Goal: Task Accomplishment & Management: Use online tool/utility

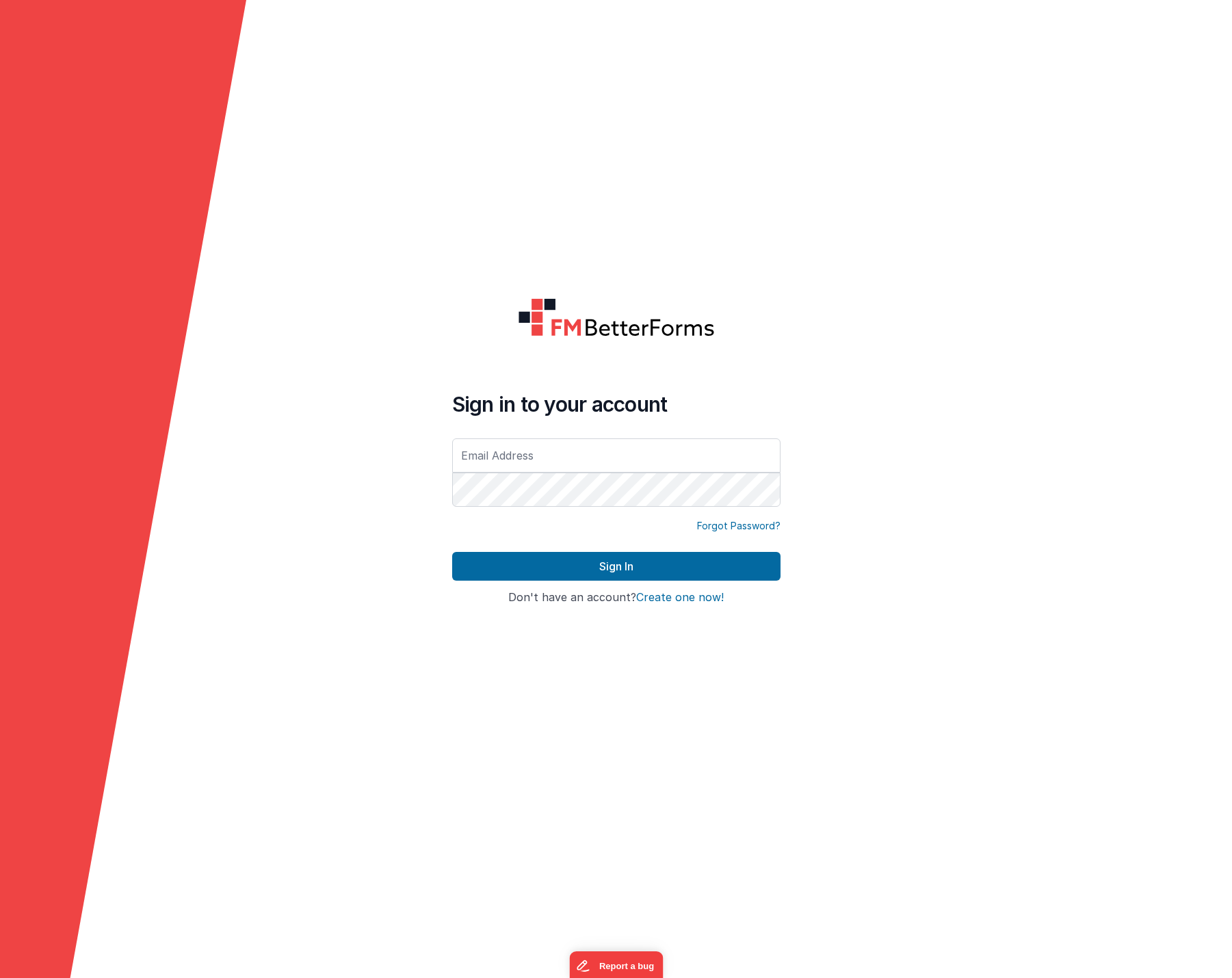
type input "[EMAIL_ADDRESS][DOMAIN_NAME]"
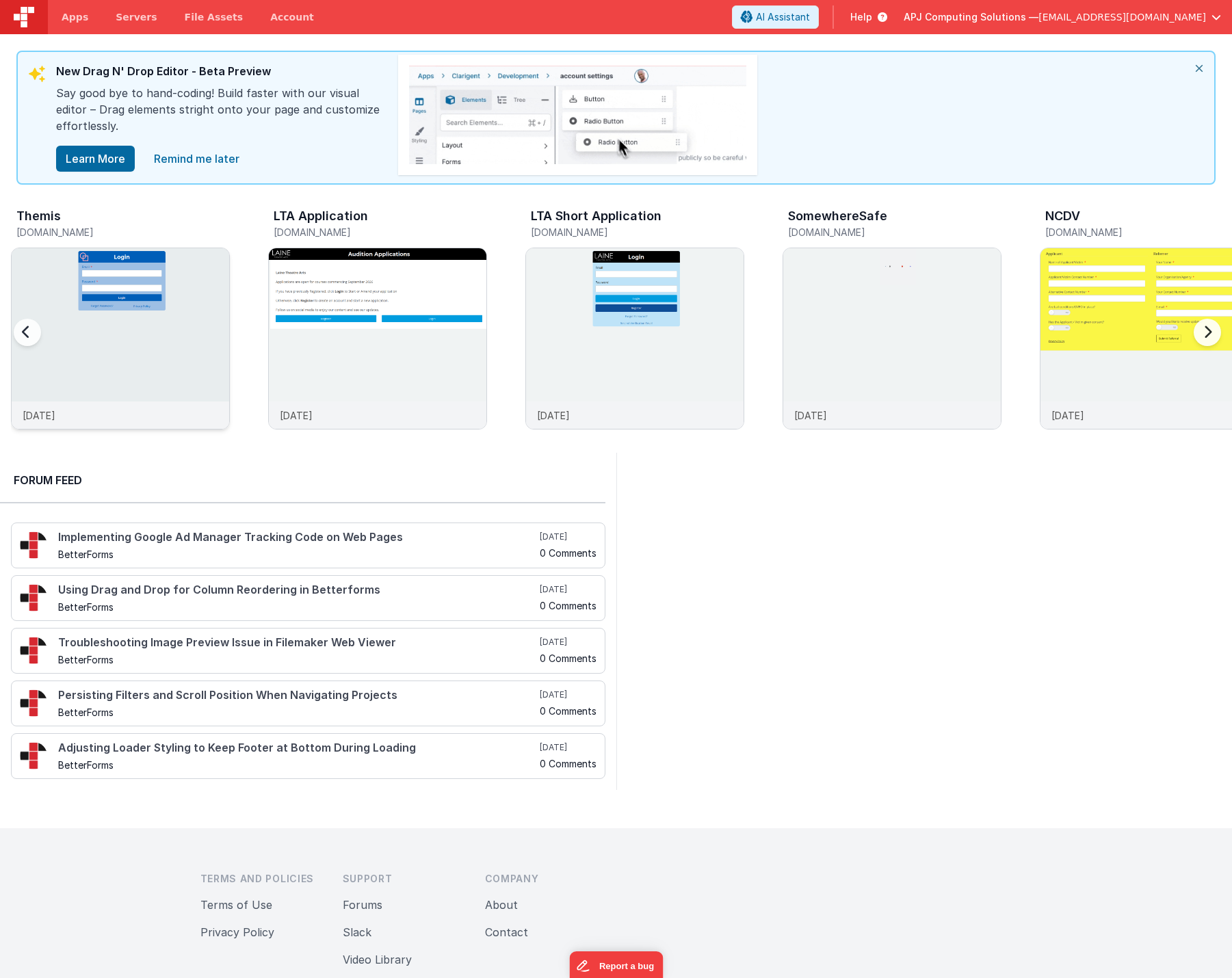
click at [148, 362] on img at bounding box center [121, 357] width 218 height 218
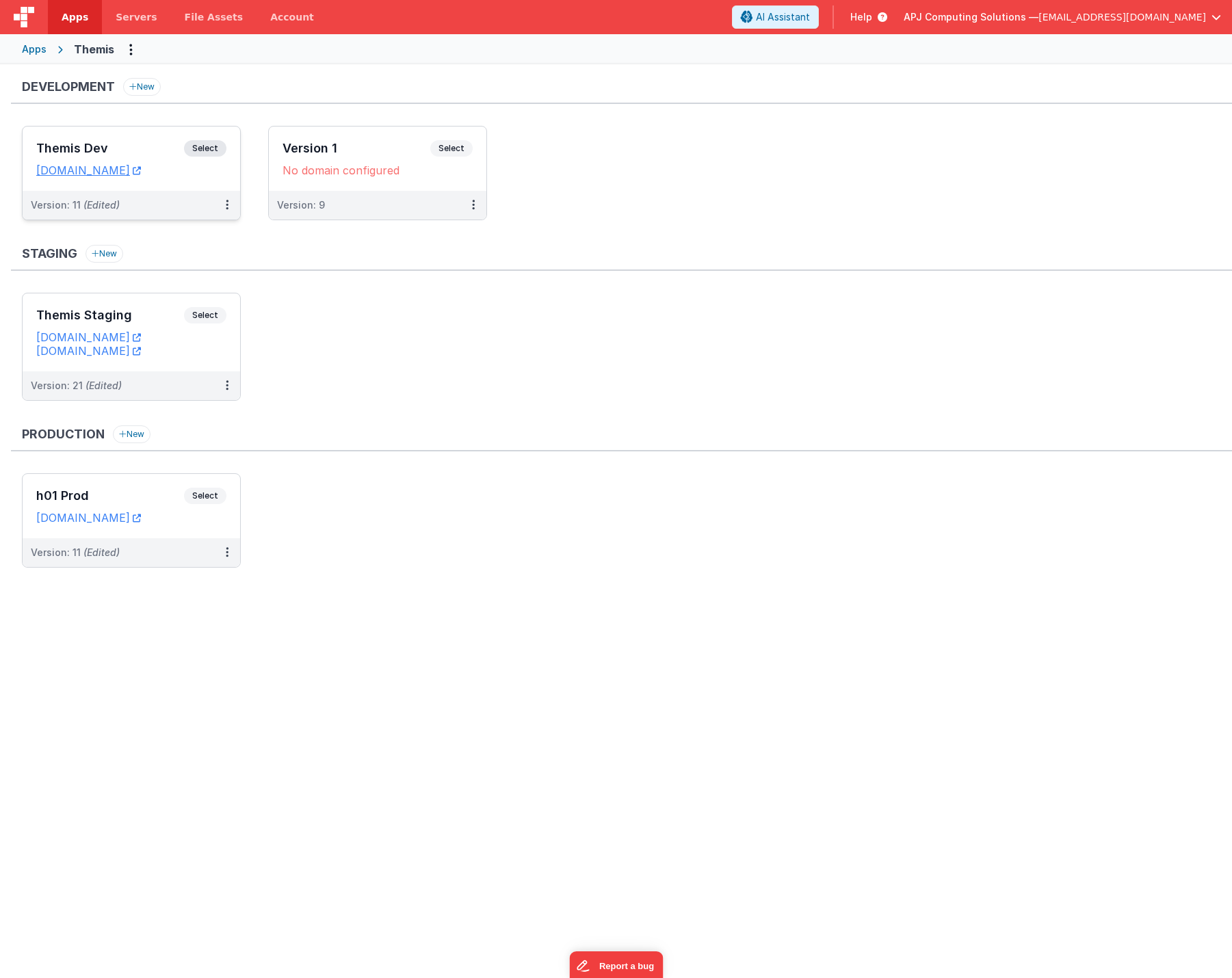
click at [202, 148] on span "Select" at bounding box center [205, 148] width 42 height 16
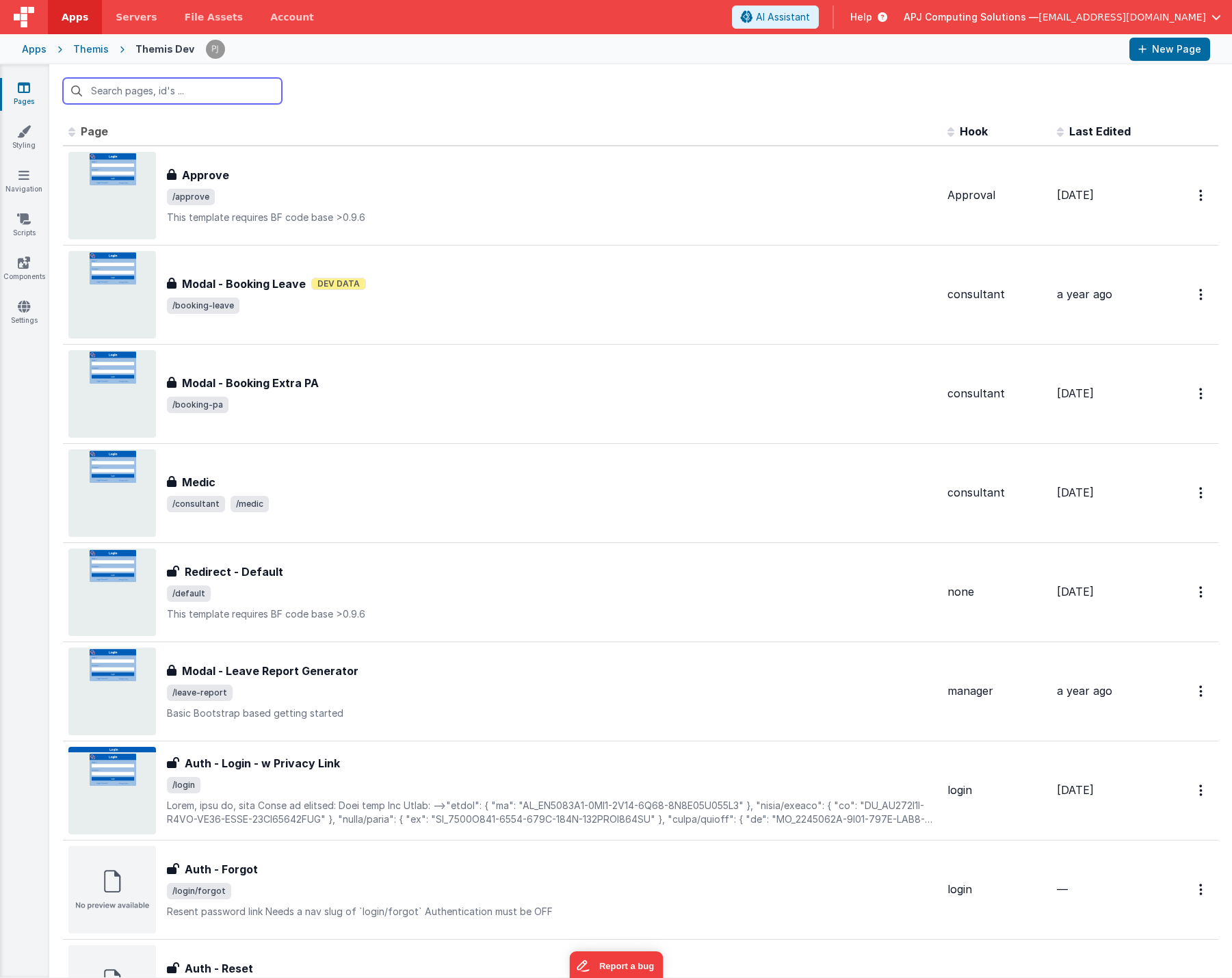
click at [147, 93] on input "text" at bounding box center [173, 91] width 219 height 26
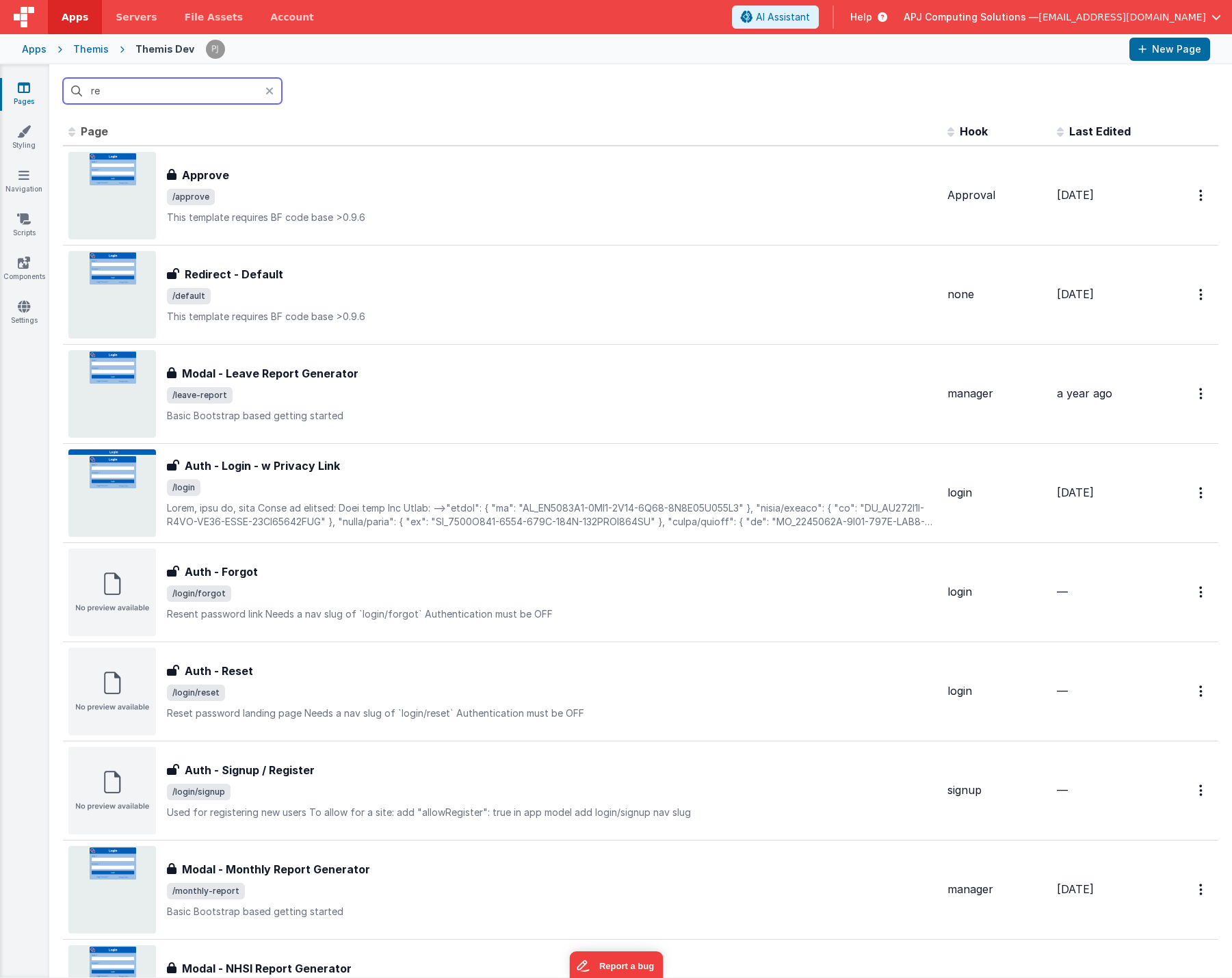
type input "rep"
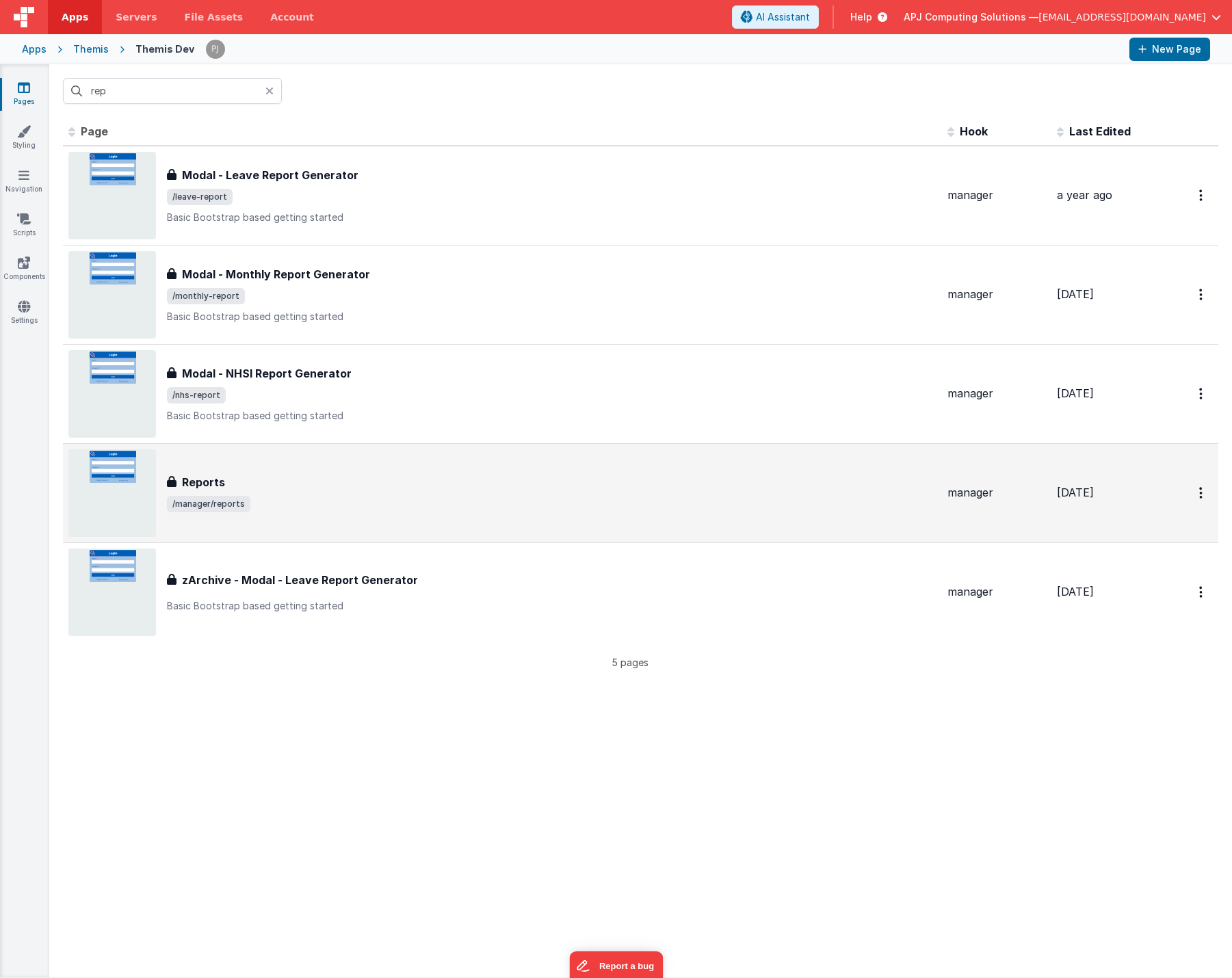
click at [112, 475] on img at bounding box center [112, 493] width 88 height 88
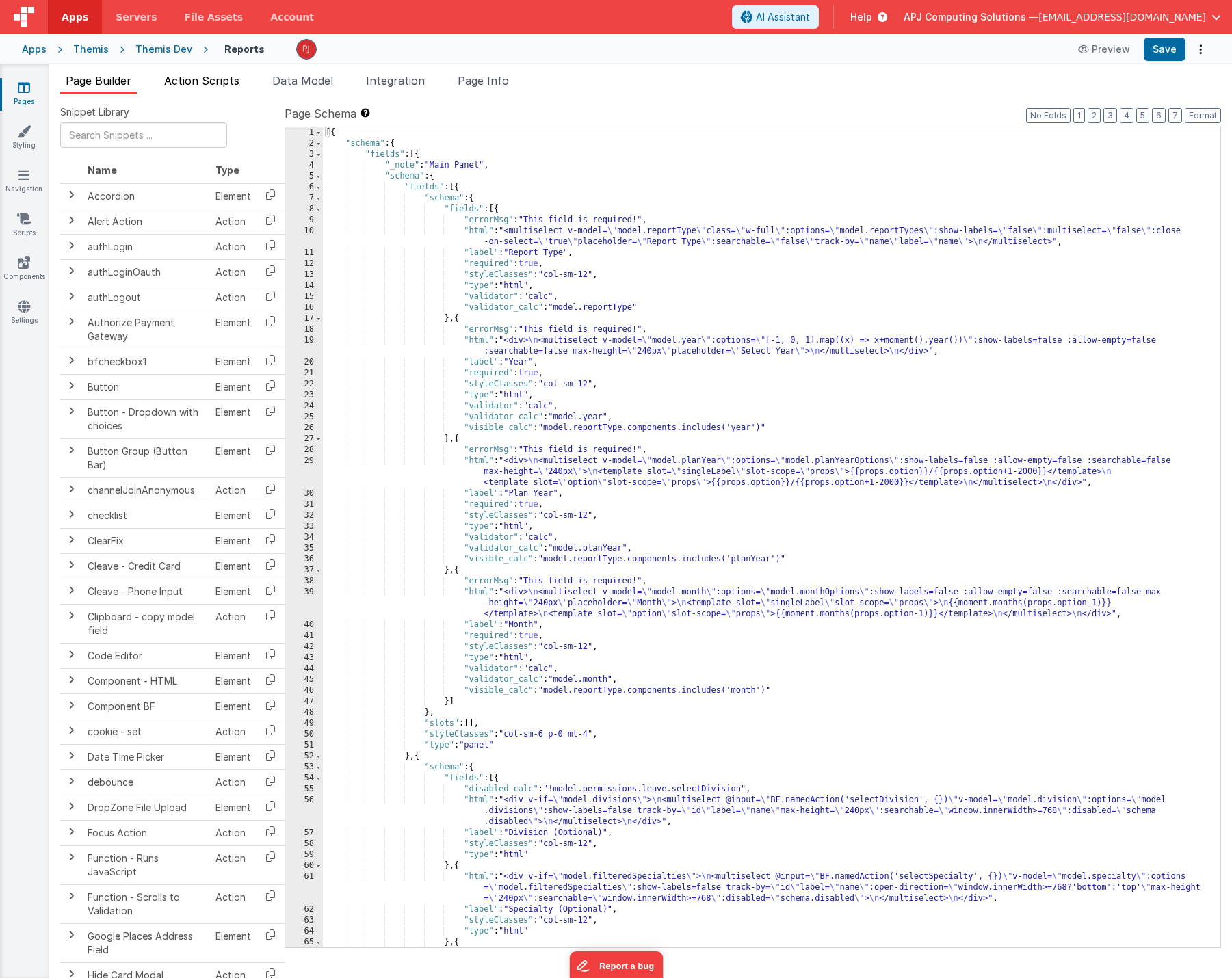
click at [214, 75] on span "Action Scripts" at bounding box center [202, 81] width 75 height 13
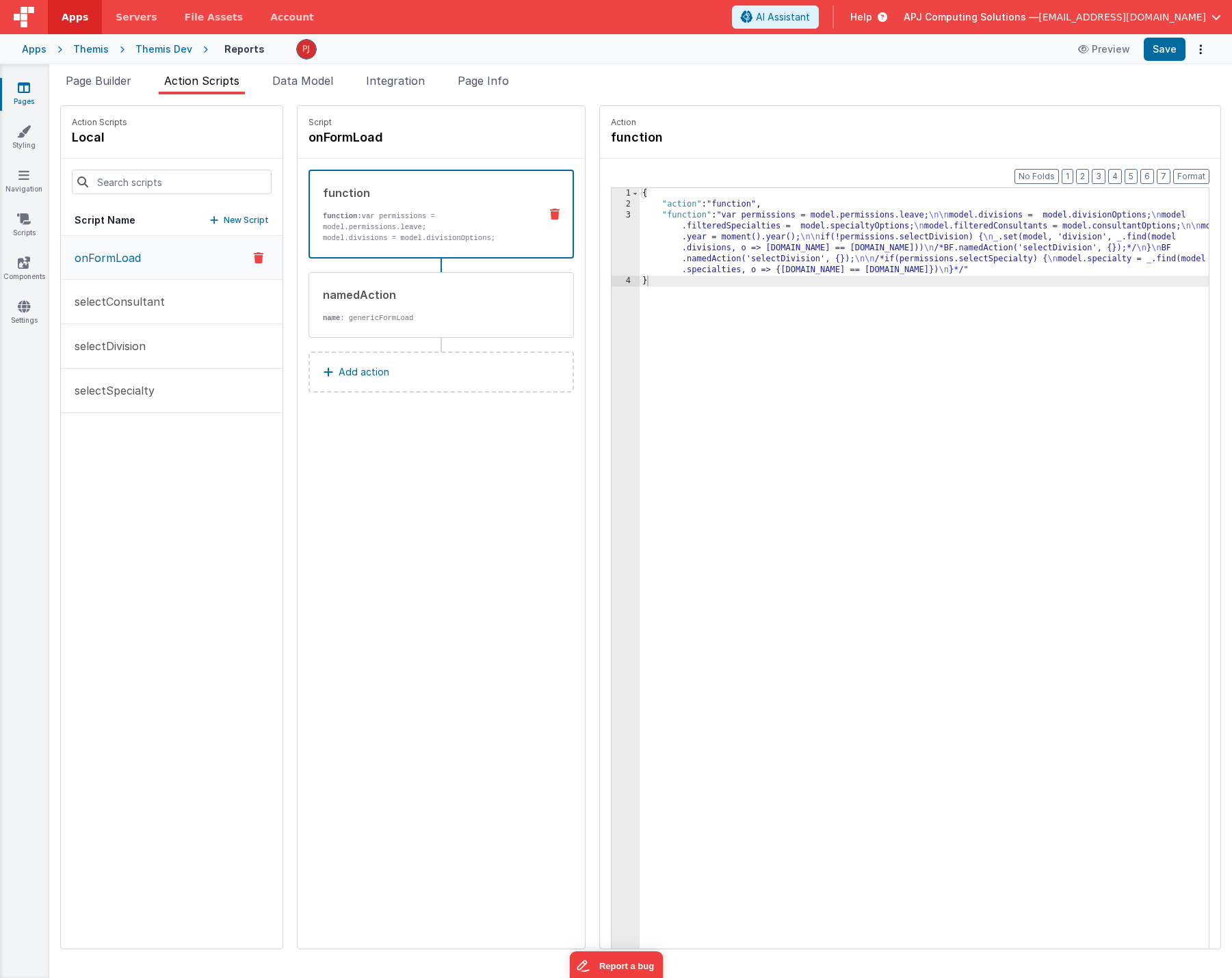
click at [114, 261] on p "onFormLoad" at bounding box center [104, 257] width 74 height 16
click at [107, 302] on p "selectConsultant" at bounding box center [116, 301] width 99 height 16
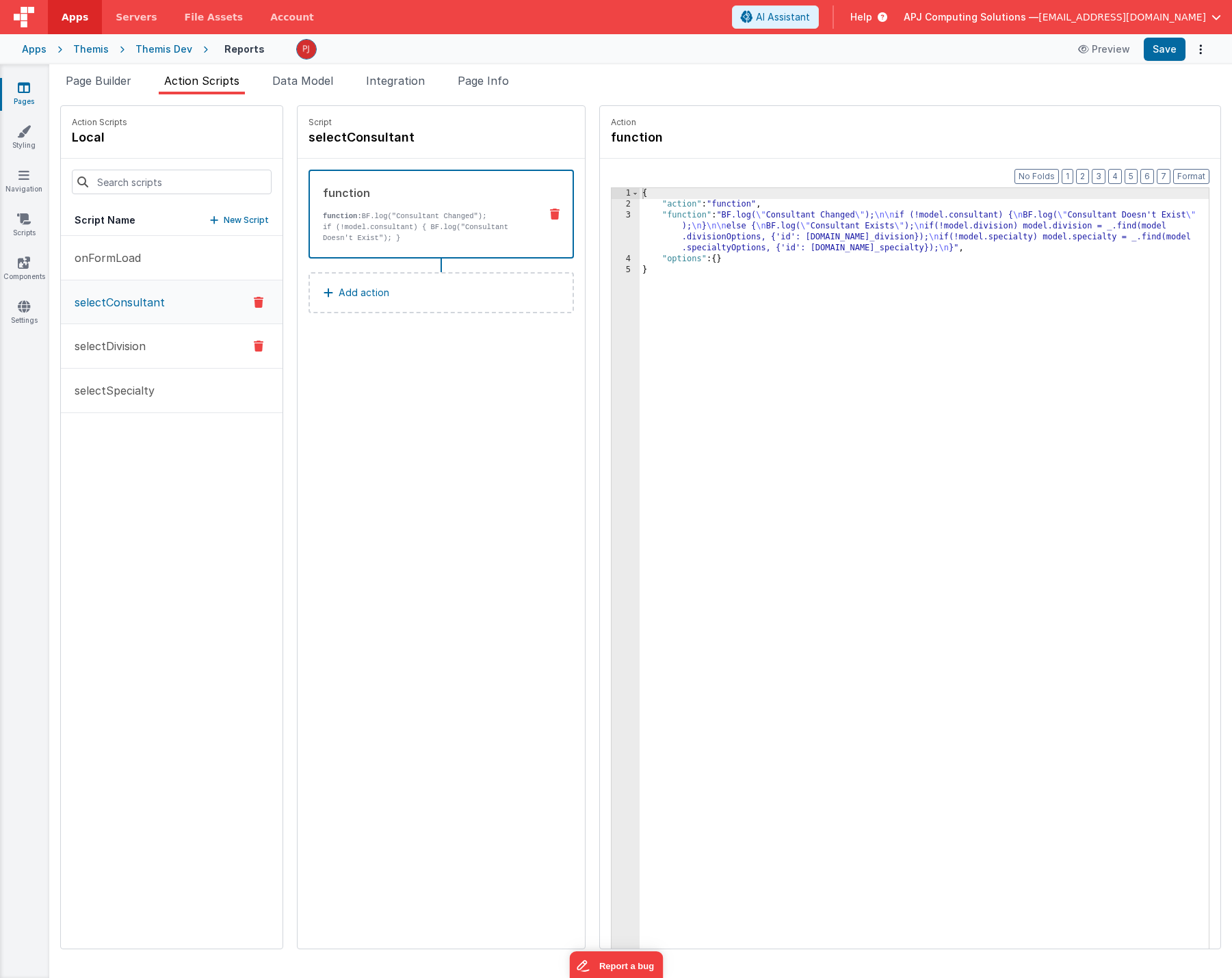
click at [114, 341] on p "selectDivision" at bounding box center [106, 346] width 79 height 16
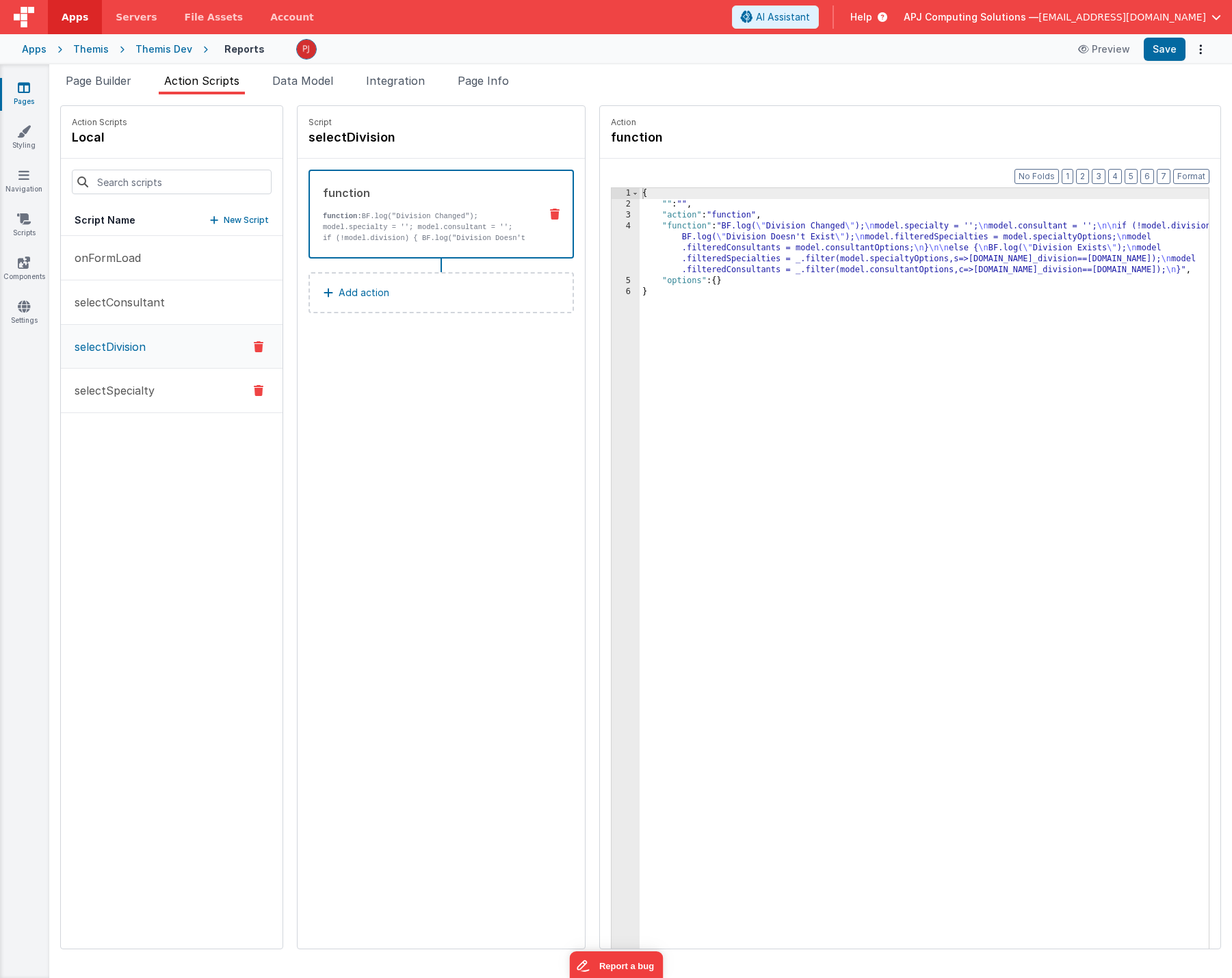
click at [106, 388] on p "selectSpecialty" at bounding box center [110, 390] width 89 height 16
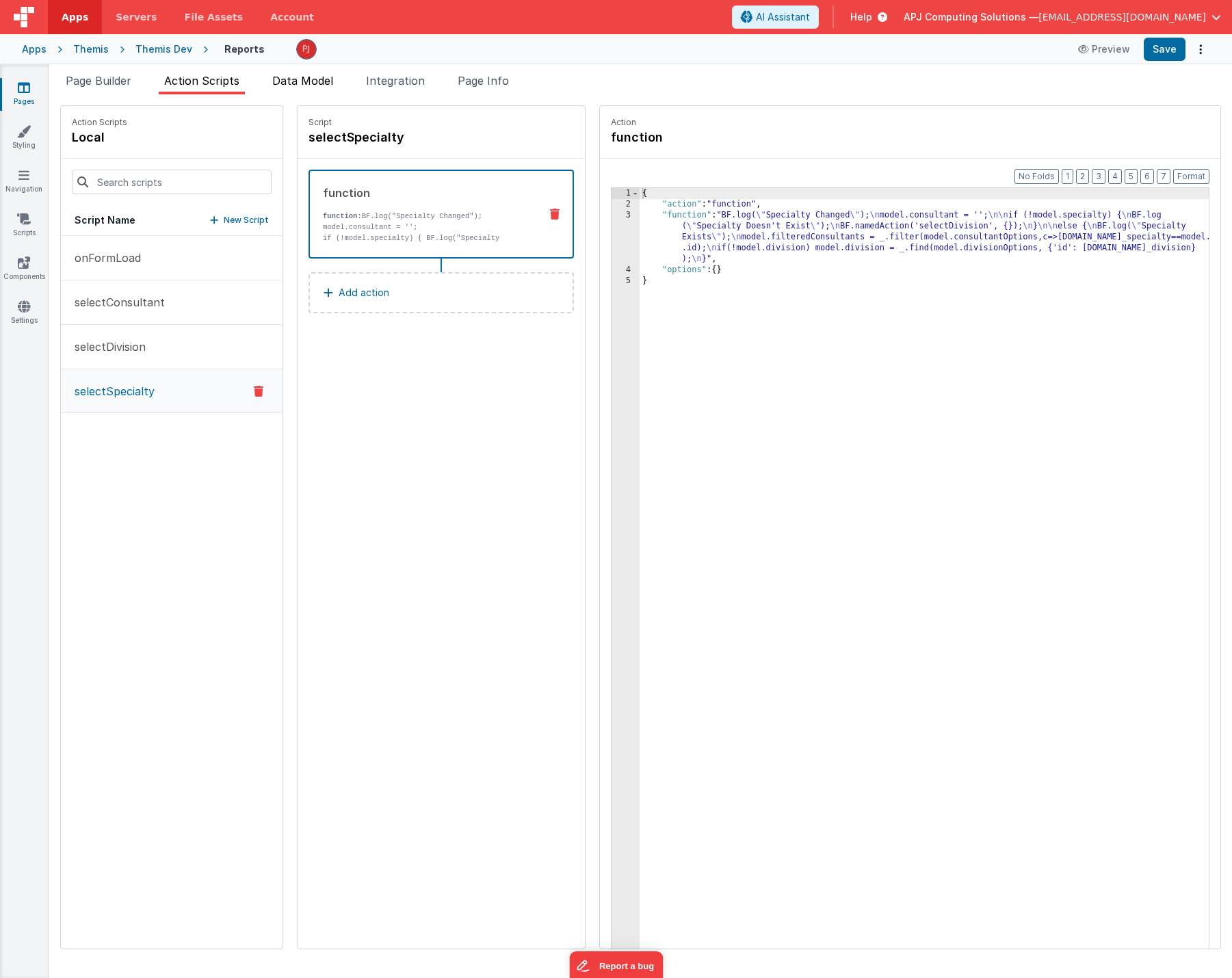
click at [322, 82] on span "Data Model" at bounding box center [303, 81] width 61 height 13
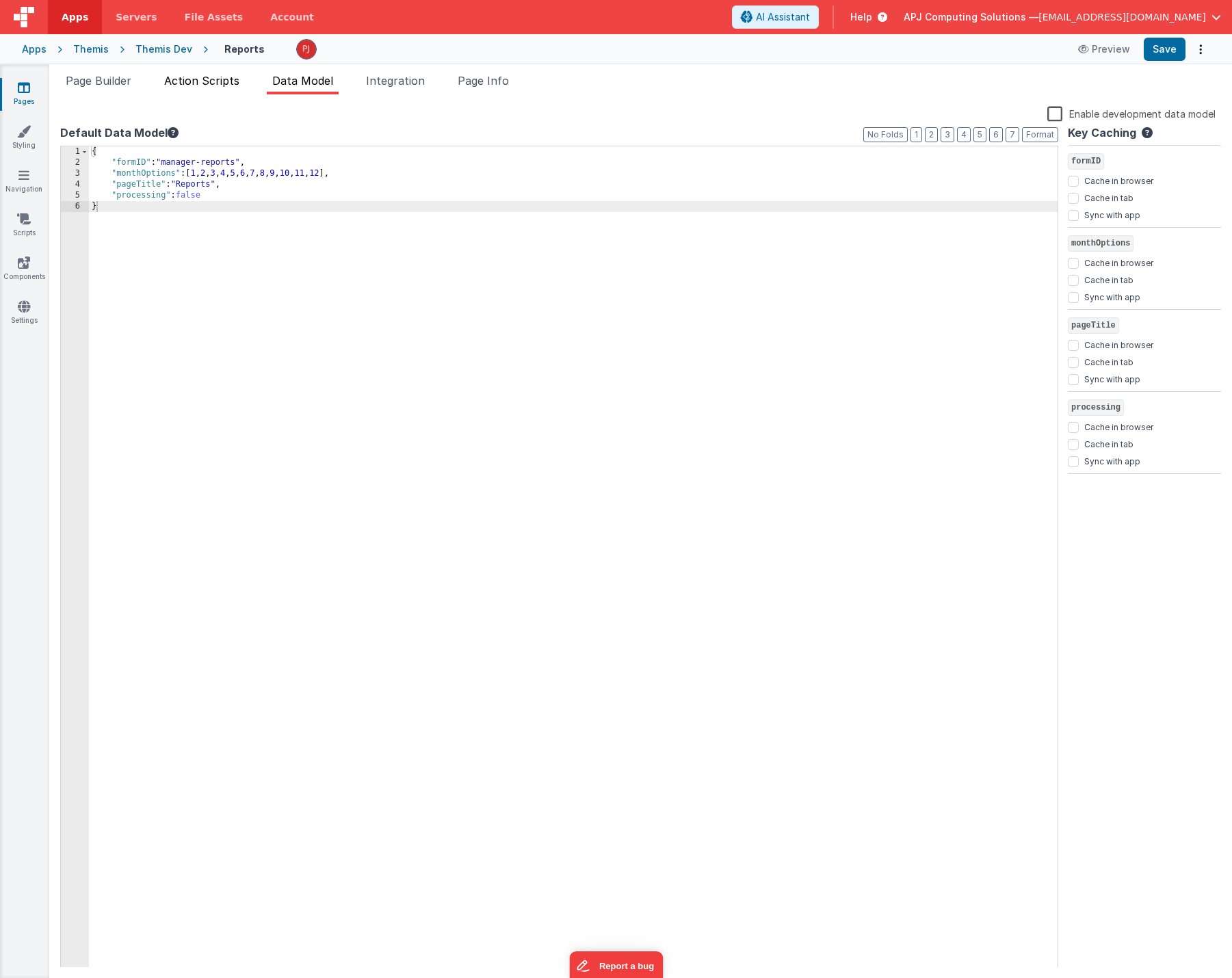
click at [191, 78] on span "Action Scripts" at bounding box center [202, 81] width 75 height 13
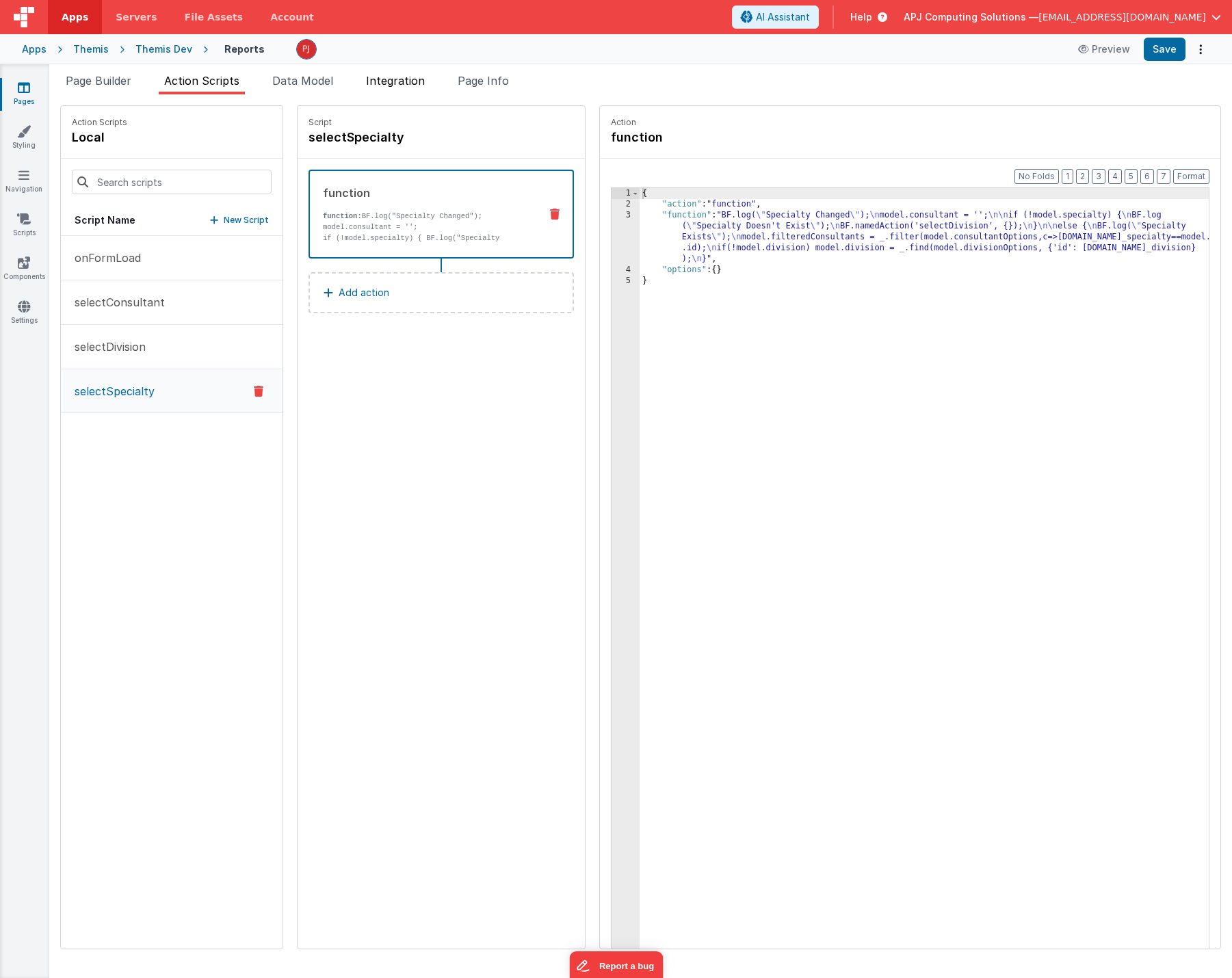
click at [396, 81] on span "Integration" at bounding box center [395, 81] width 59 height 13
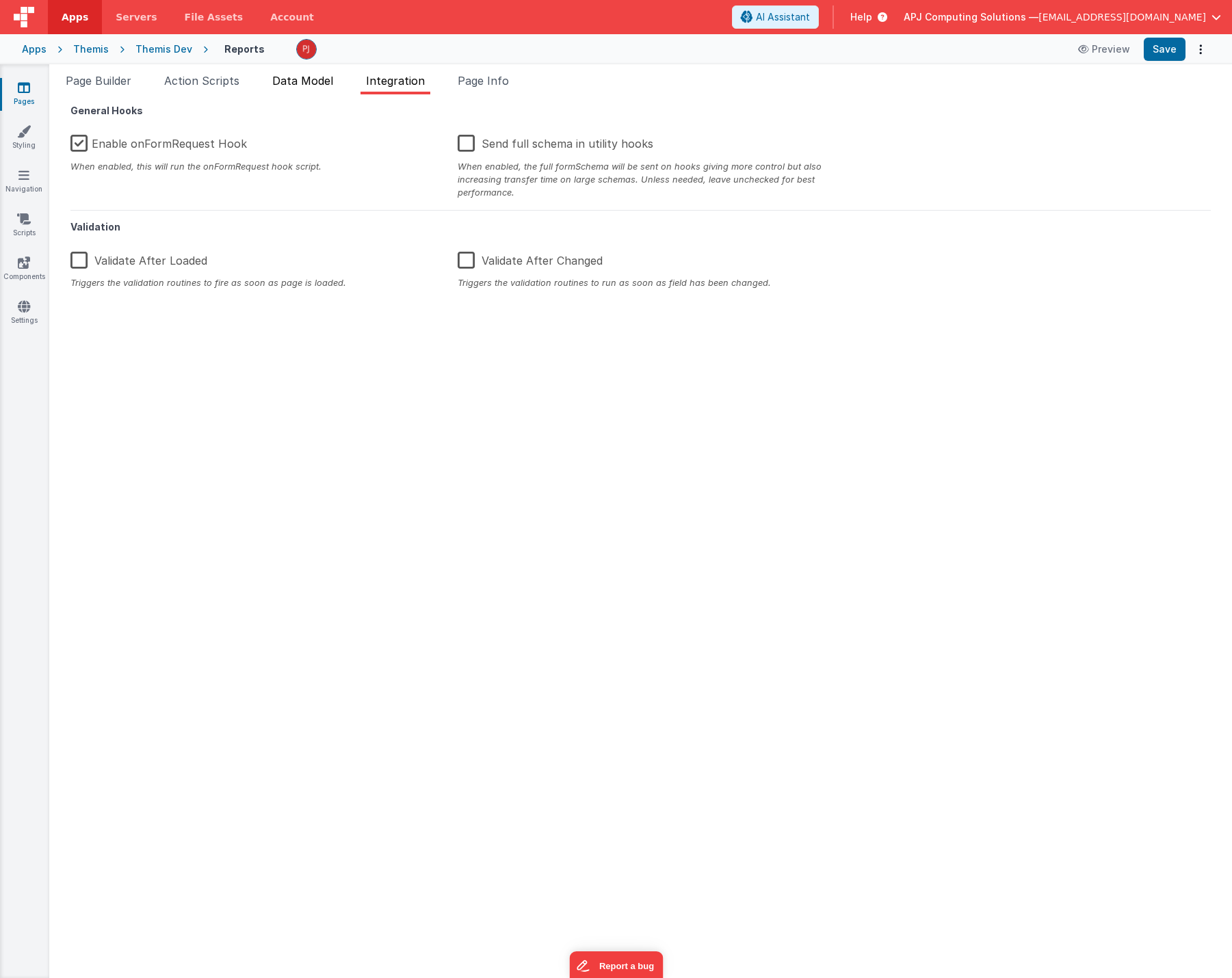
click at [302, 80] on span "Data Model" at bounding box center [303, 81] width 61 height 13
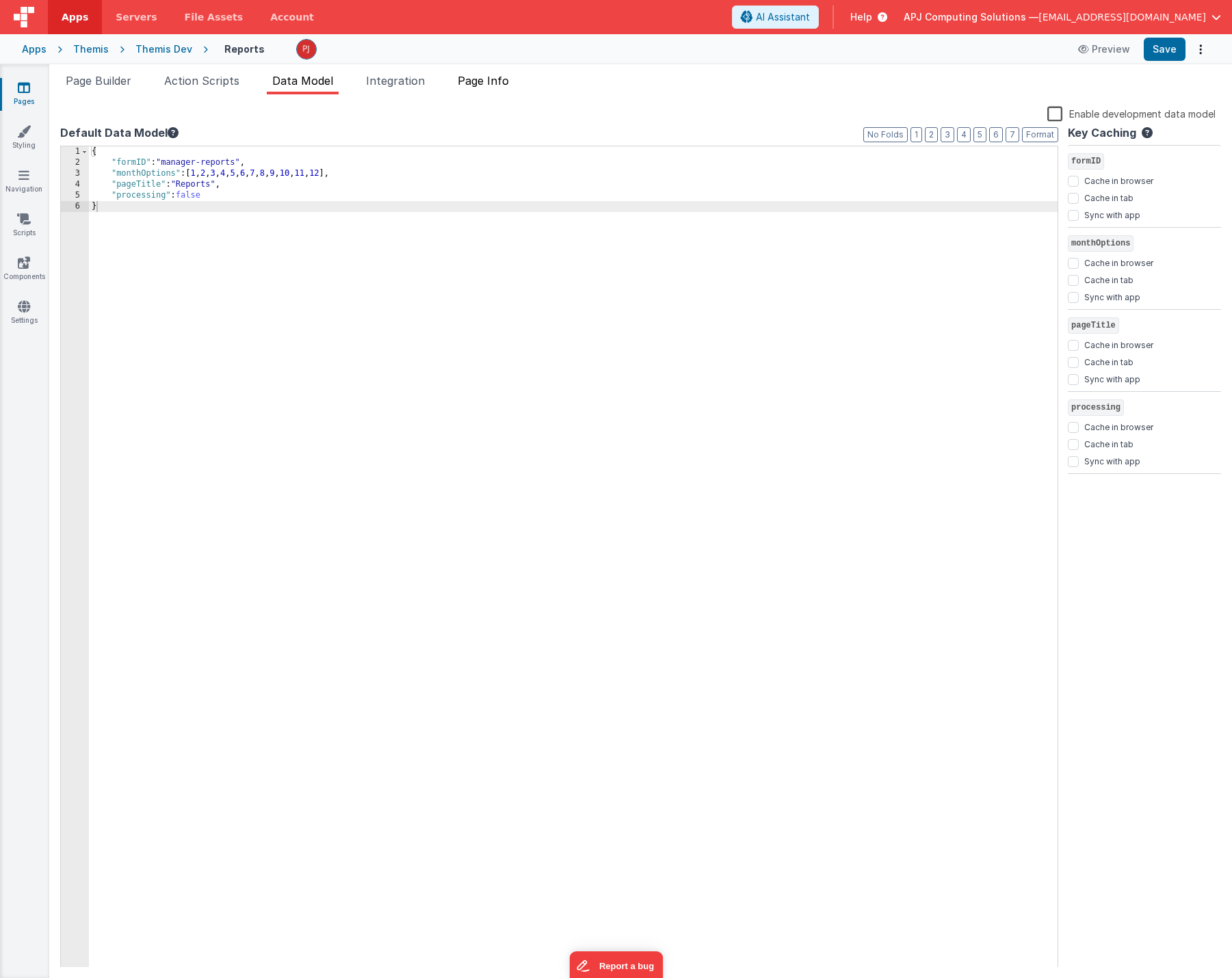
click at [489, 76] on span "Page Info" at bounding box center [483, 81] width 51 height 13
